Goal: Check status

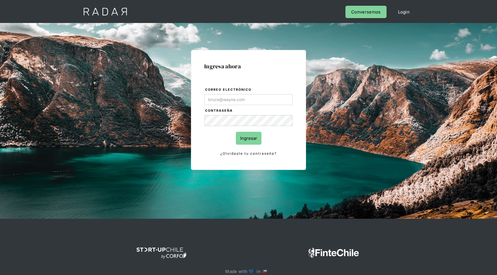
type input "[EMAIL_ADDRESS][DOMAIN_NAME]"
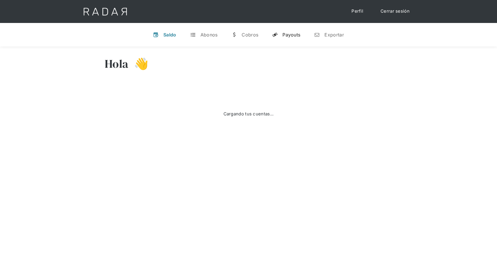
click at [293, 36] on div "Payouts" at bounding box center [291, 35] width 18 height 6
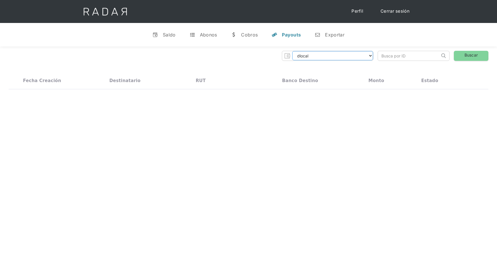
click at [360, 58] on select "dlocal demergechile fcacl2 remitee clpro [PERSON_NAME] urigol radar-cliente rad…" at bounding box center [332, 55] width 81 height 9
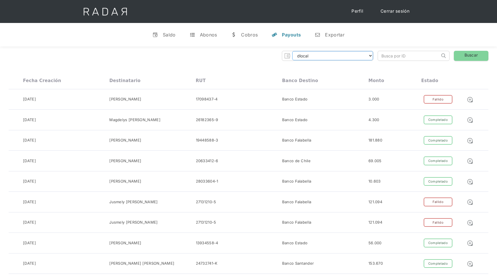
select select "prontopaga"
click at [292, 51] on select "dlocal demergechile fcacl2 remitee clpro [PERSON_NAME] urigol radar-cliente rad…" at bounding box center [332, 55] width 81 height 9
click at [463, 60] on link "Buscar" at bounding box center [470, 56] width 34 height 10
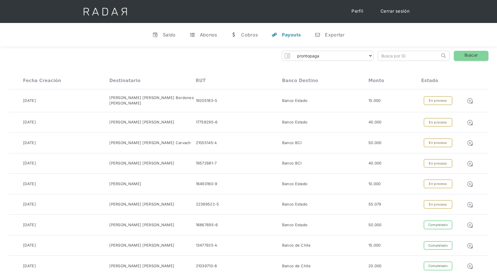
click at [430, 82] on div "Estado" at bounding box center [429, 80] width 17 height 5
click at [457, 55] on link "Buscar" at bounding box center [470, 56] width 34 height 10
